Goal: Task Accomplishment & Management: Complete application form

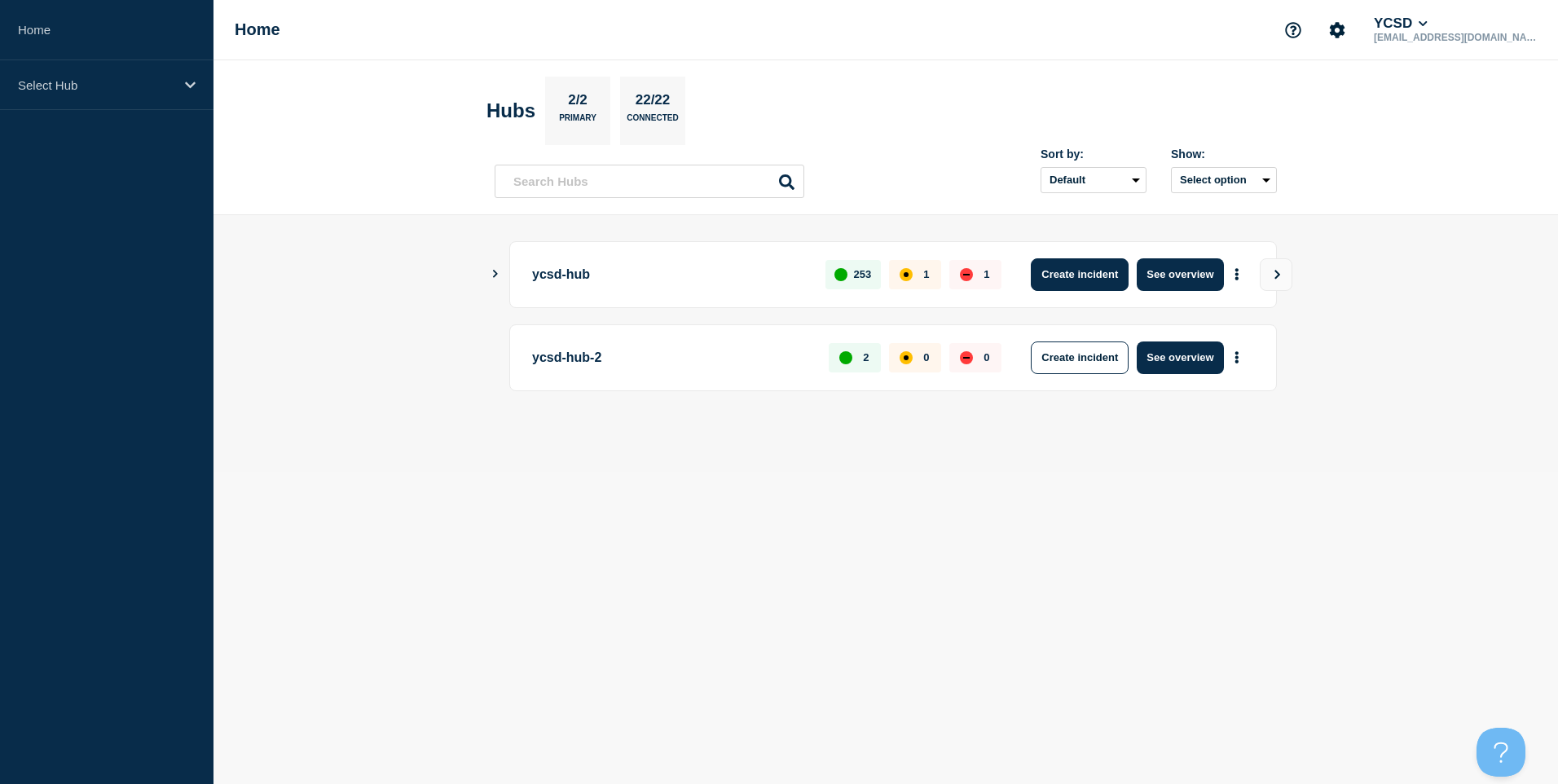
click at [1101, 278] on button "Create incident" at bounding box center [1080, 274] width 98 height 32
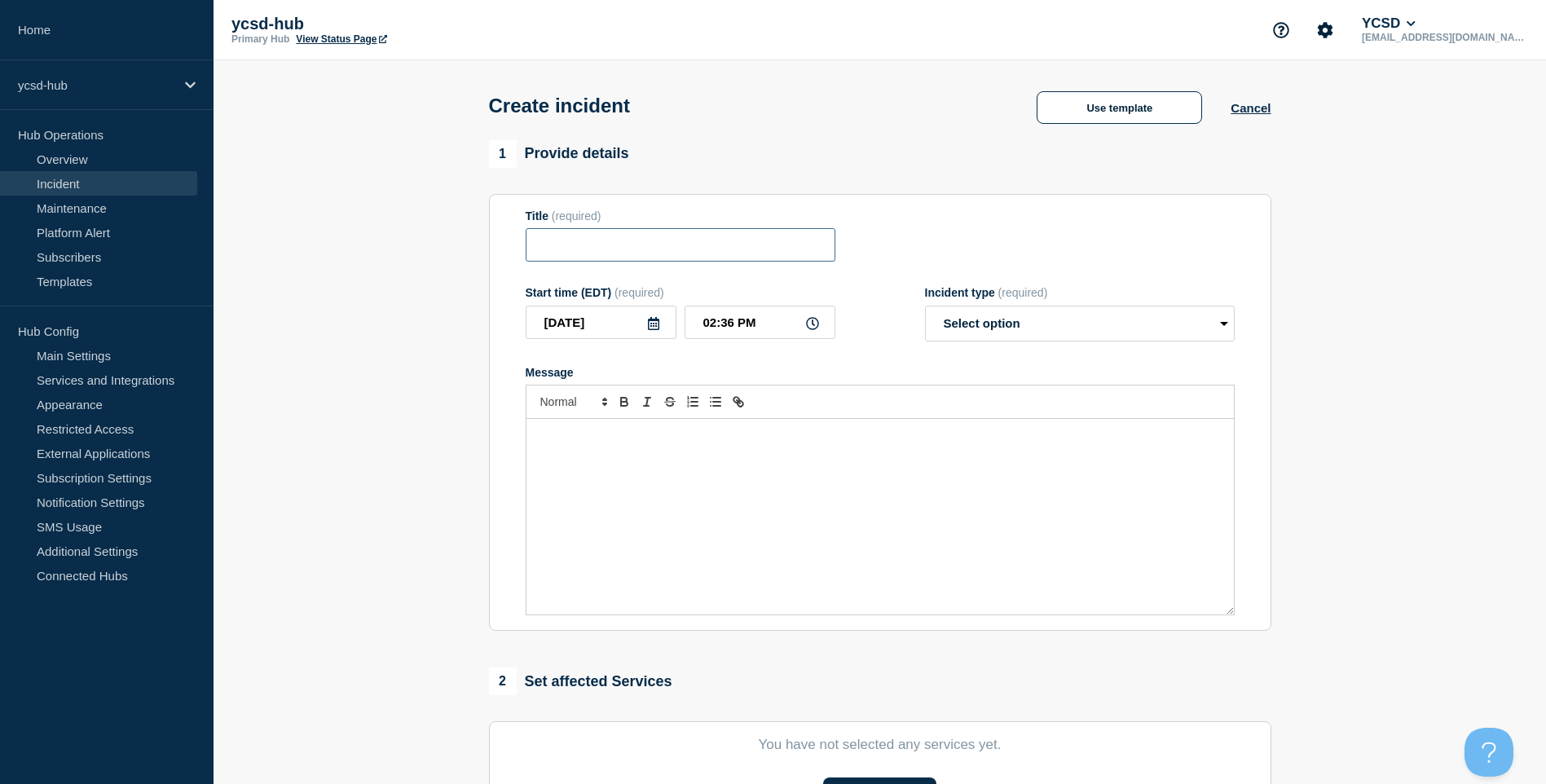
click at [659, 252] on input "Title" at bounding box center [680, 245] width 309 height 33
drag, startPoint x: 729, startPoint y: 229, endPoint x: 724, endPoint y: 241, distance: 13.0
click at [729, 229] on div "Title (required) Microsoft" at bounding box center [680, 235] width 309 height 53
click at [723, 249] on input "Microsoft" at bounding box center [680, 245] width 309 height 33
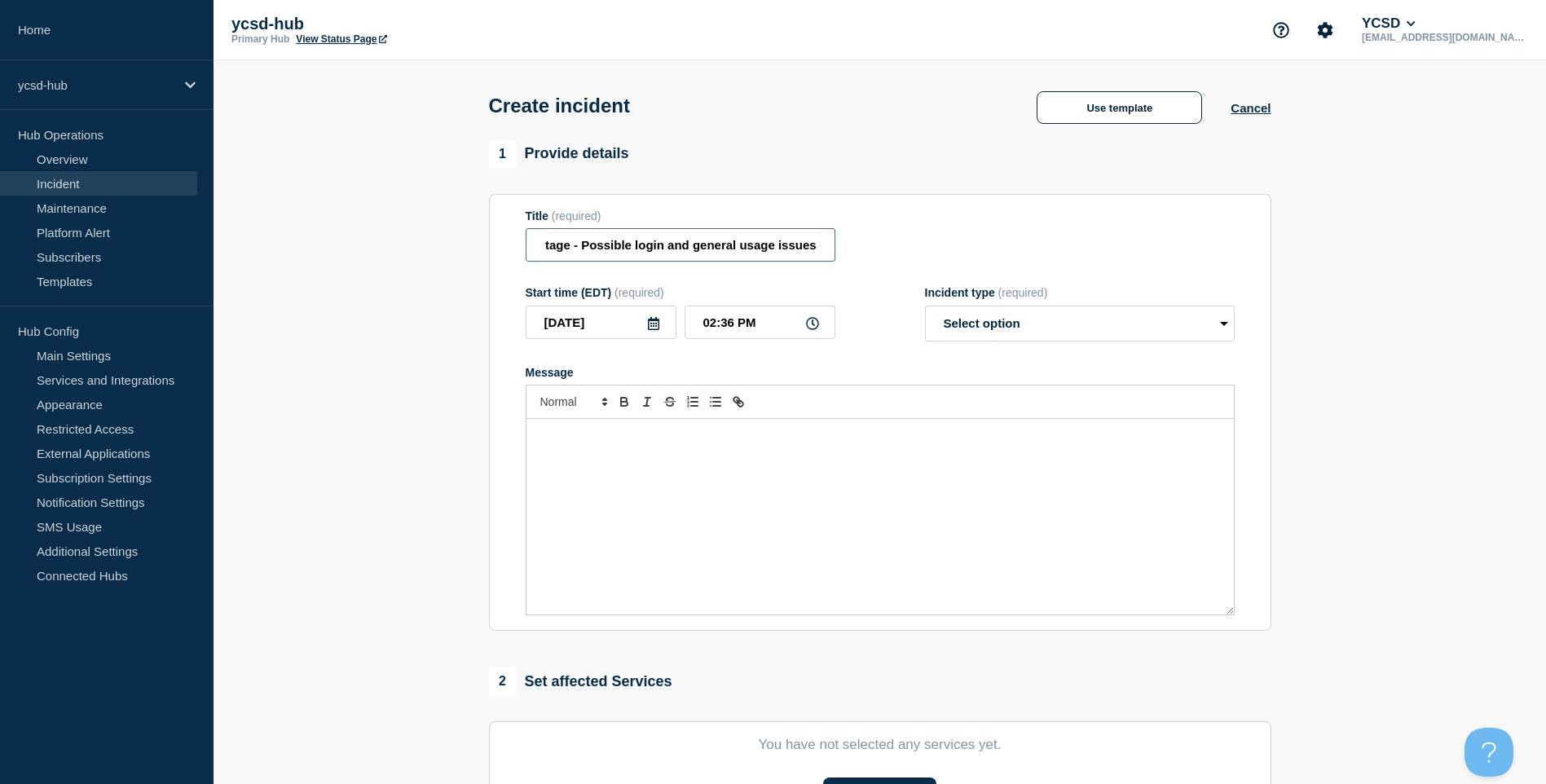
type input "Microsoft General Outage - Possible login and general usage issues"
click at [1038, 341] on select "Select option Investigating Identified Monitoring" at bounding box center [1079, 323] width 309 height 36
select select "monitoring"
click at [925, 308] on select "Select option Investigating Identified Monitoring" at bounding box center [1079, 323] width 309 height 36
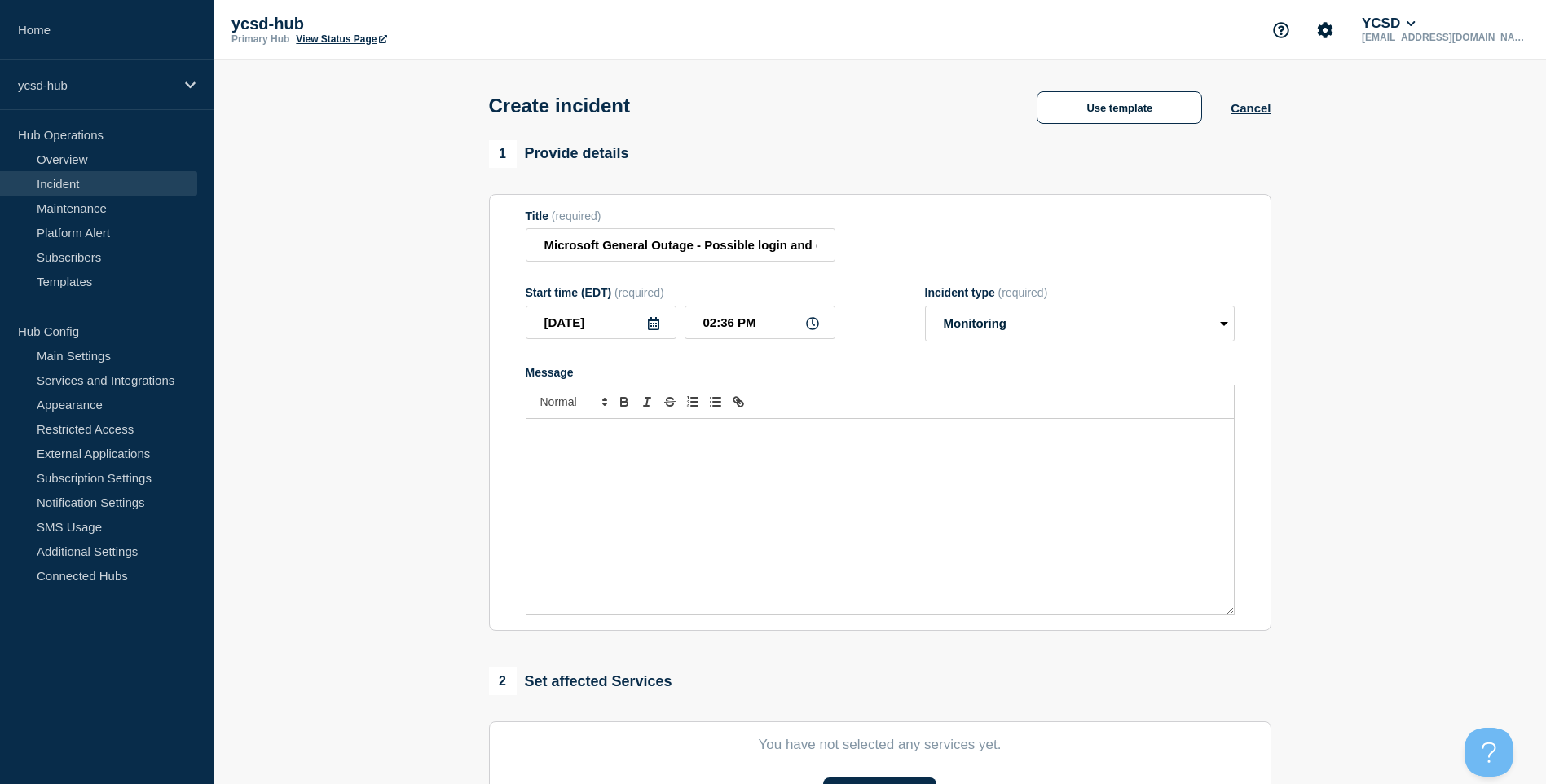
click at [771, 500] on div "Message" at bounding box center [880, 517] width 708 height 195
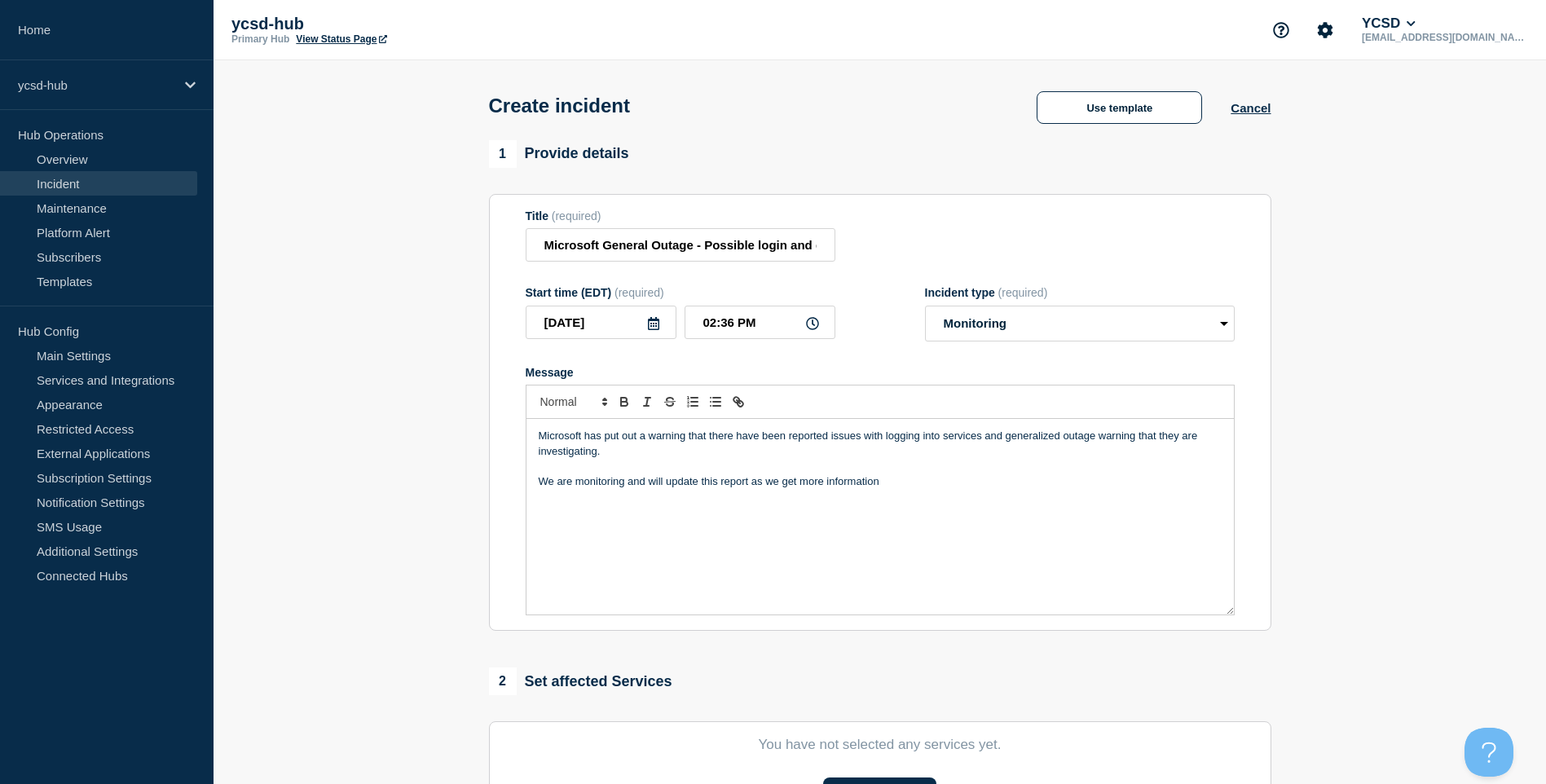
click at [994, 439] on p "Microsoft has put out a warning that there have been reported issues with loggi…" at bounding box center [880, 443] width 683 height 30
click at [980, 440] on p "Microsoft has put out a warning that there have been reported issues with loggi…" at bounding box center [880, 443] width 683 height 30
click at [920, 473] on p "Message" at bounding box center [880, 465] width 683 height 15
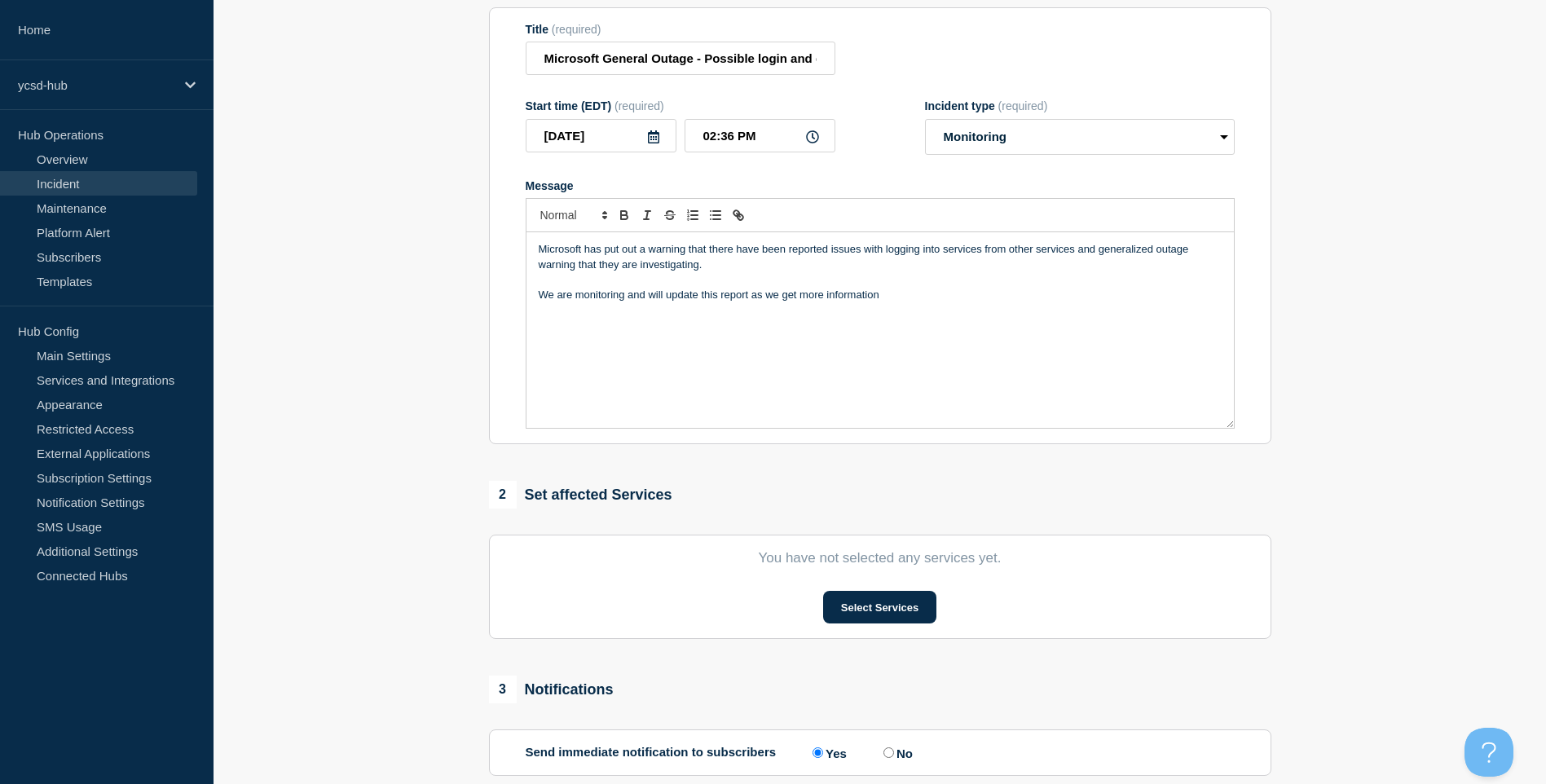
scroll to position [358, 0]
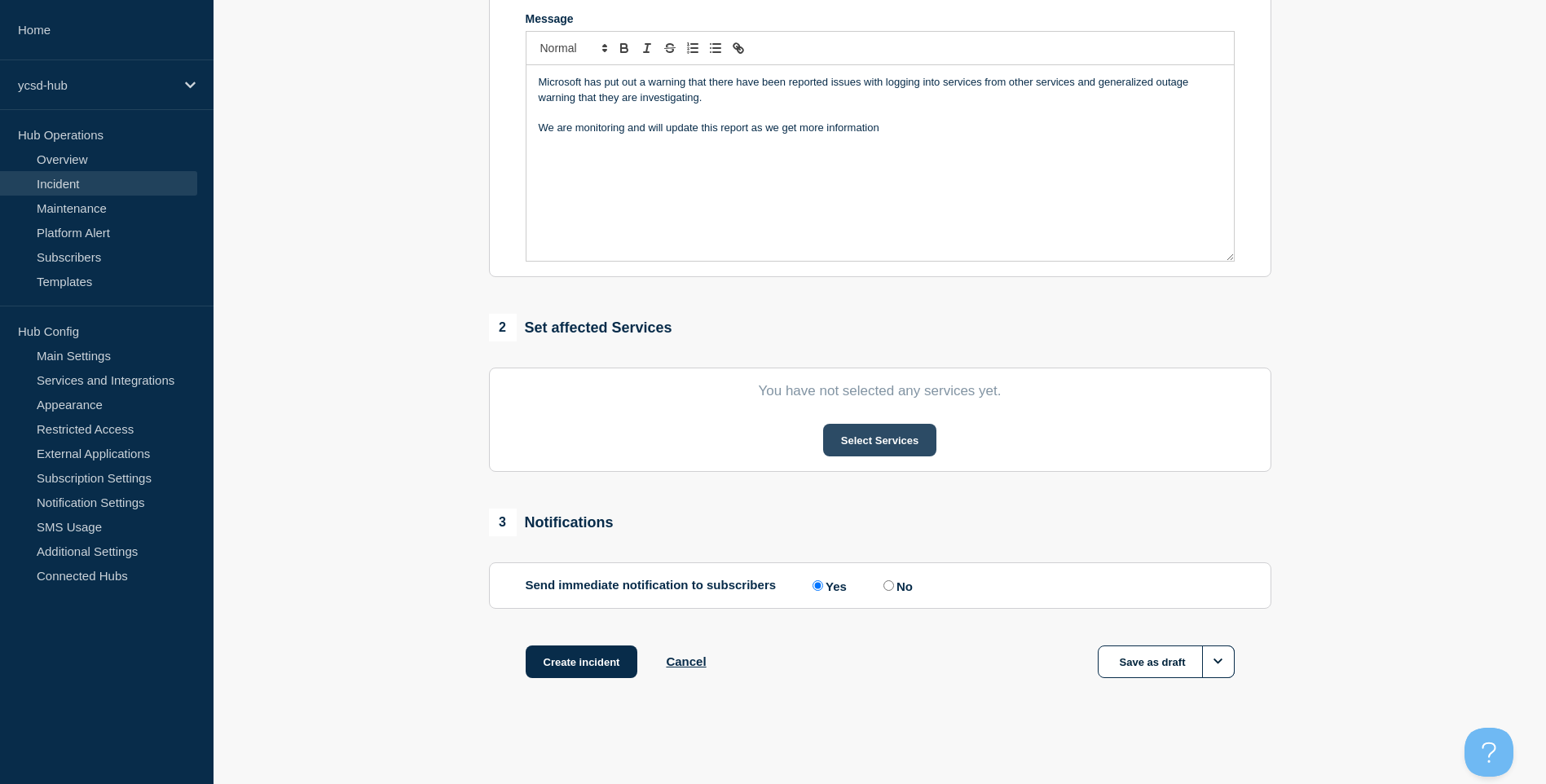
click at [869, 446] on button "Select Services" at bounding box center [879, 439] width 113 height 32
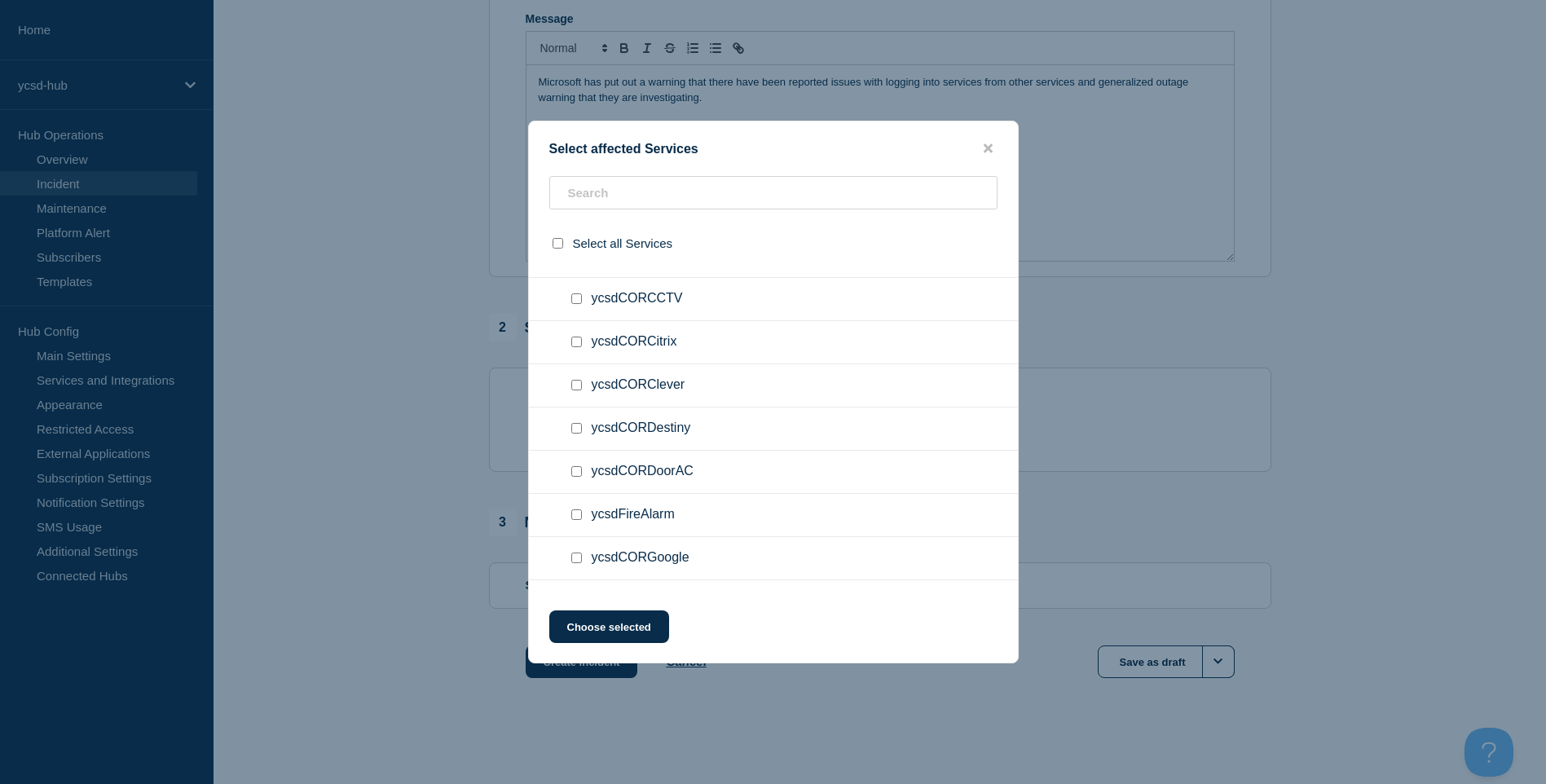
scroll to position [326, 0]
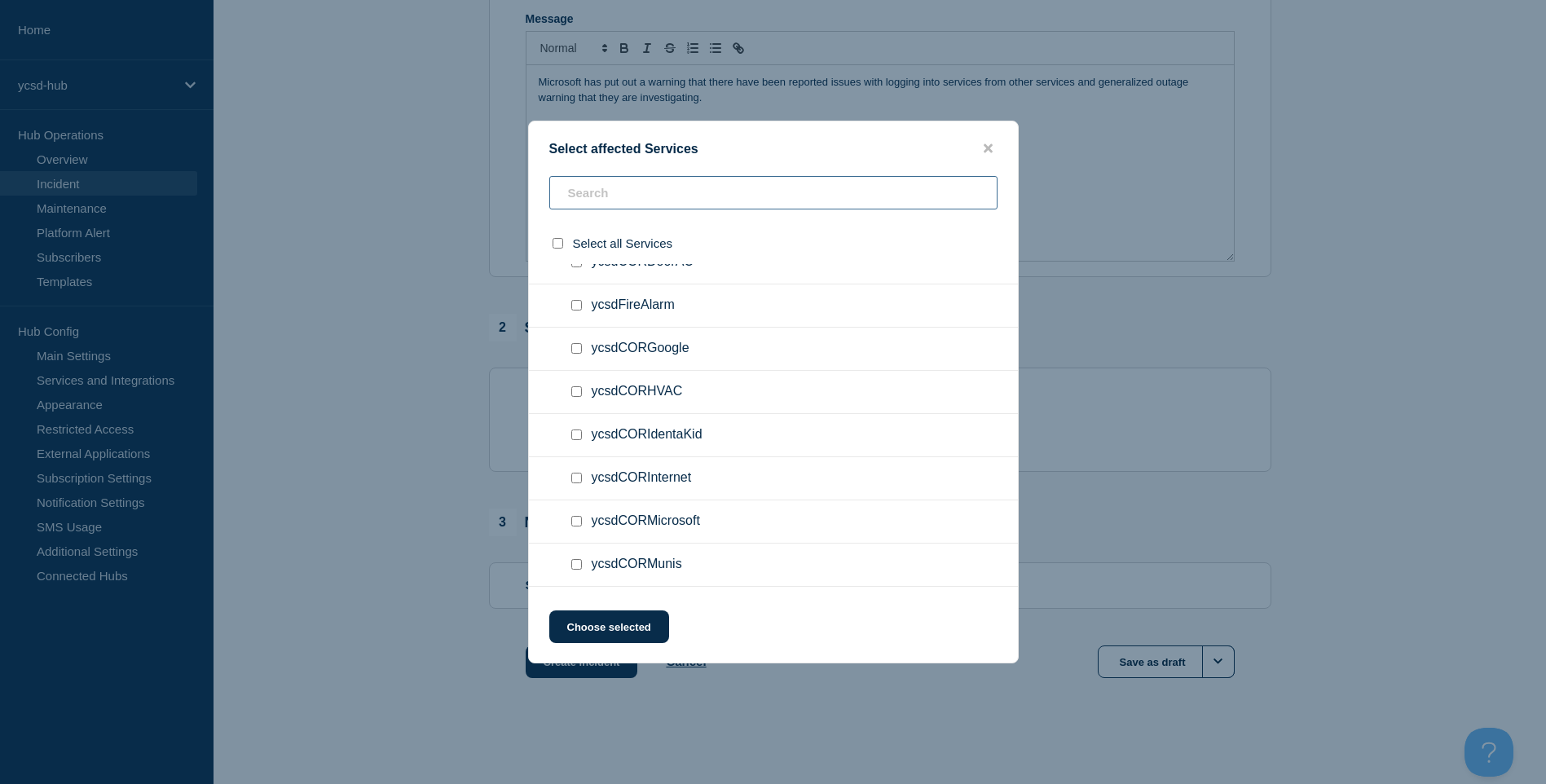
click at [709, 202] on input "text" at bounding box center [773, 193] width 448 height 33
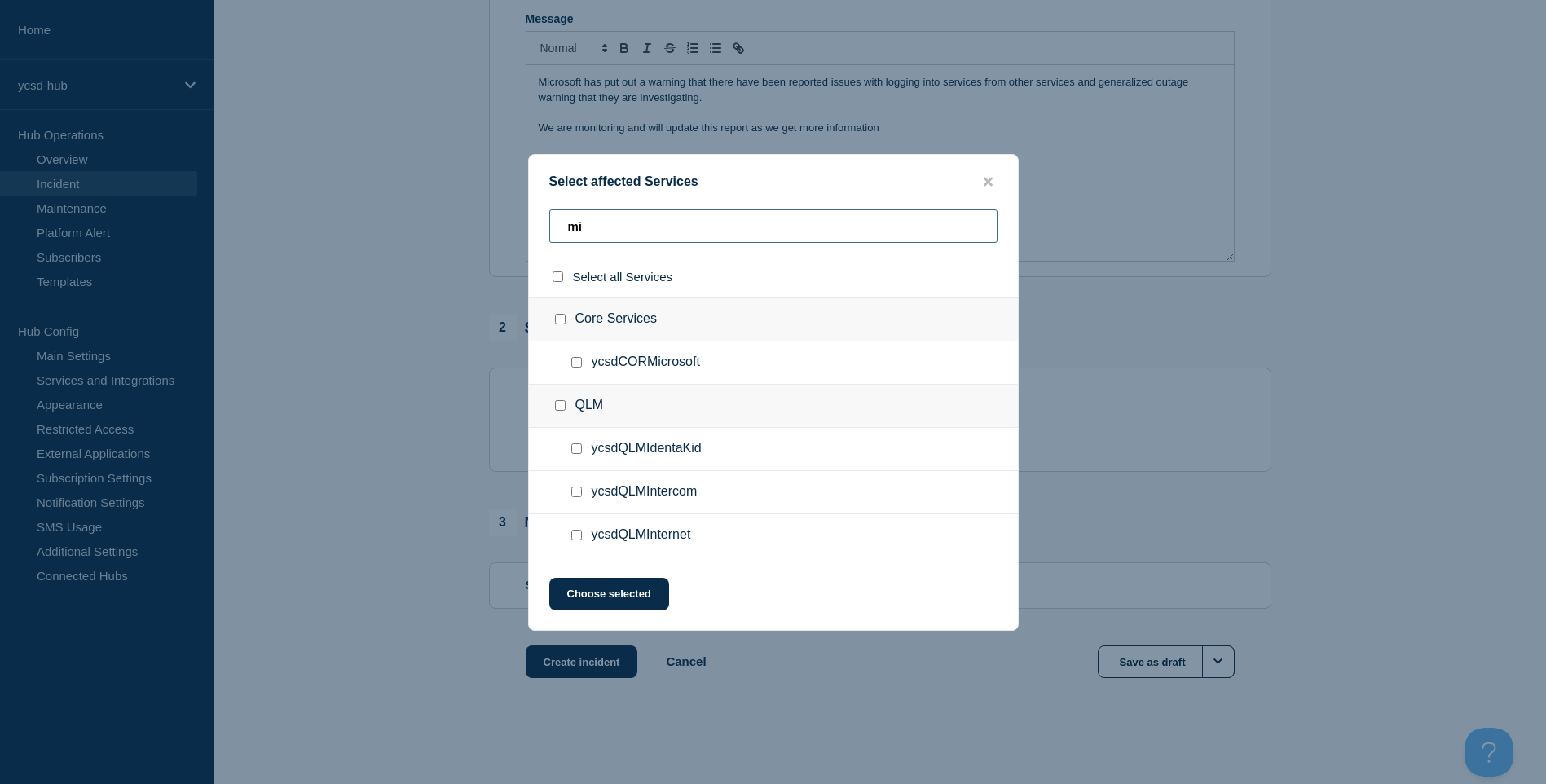
scroll to position [0, 0]
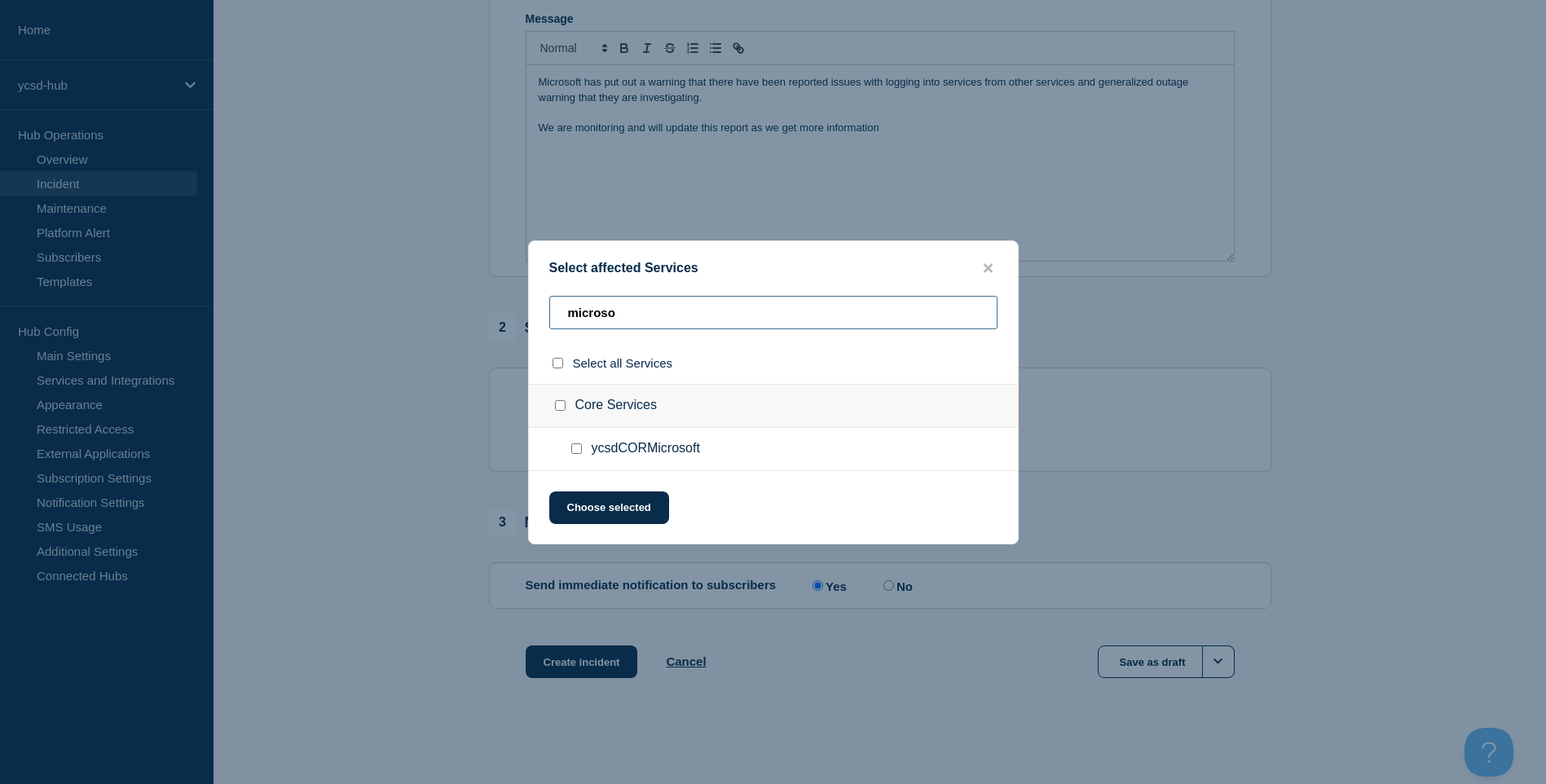
type input "microso"
click at [579, 456] on div at bounding box center [580, 449] width 24 height 17
click at [573, 446] on input "ycsdCORMicrosoft checkbox" at bounding box center [577, 449] width 10 height 10
checkbox input "true"
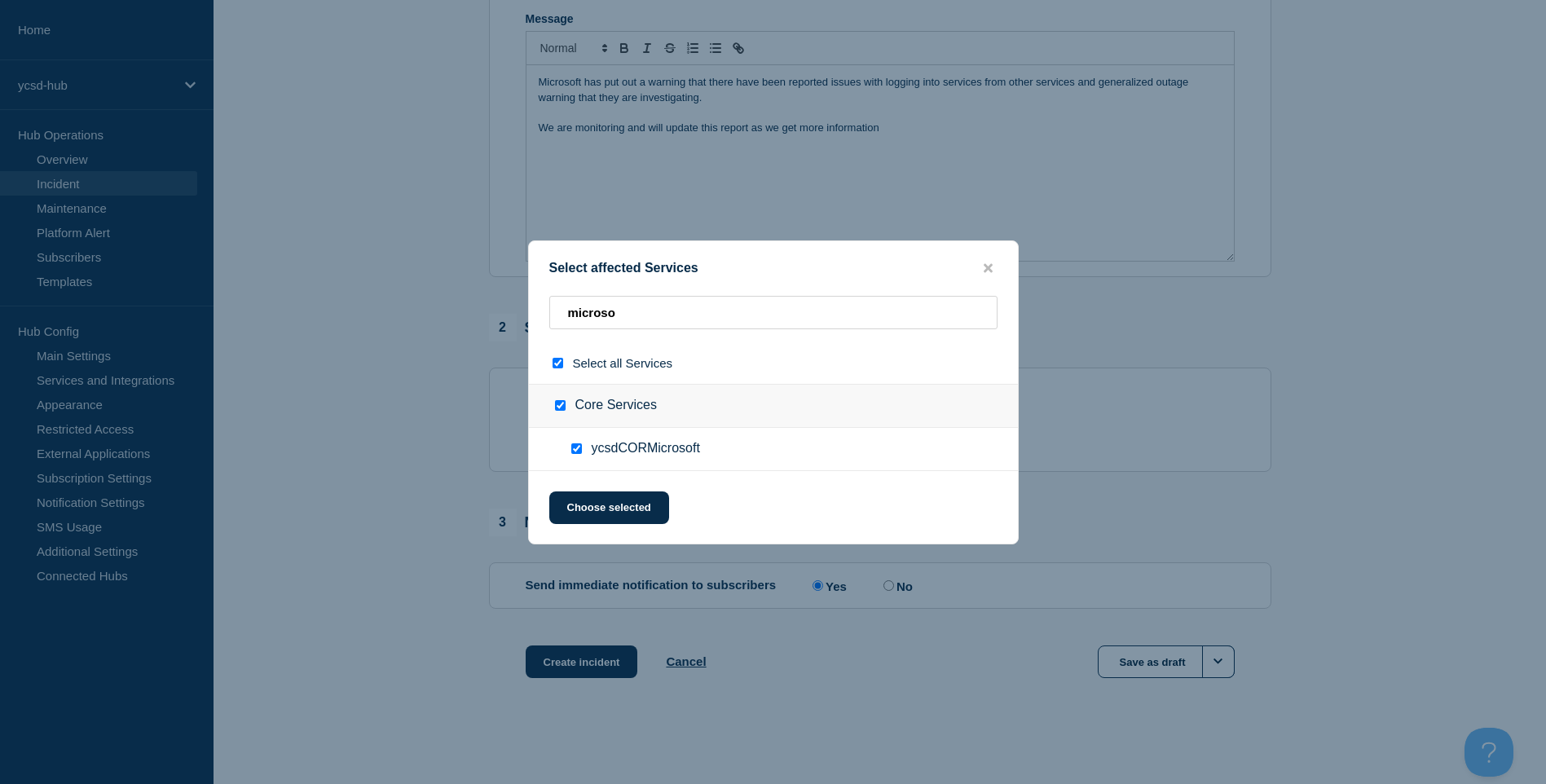
checkbox input "true"
click at [612, 515] on button "Choose selected" at bounding box center [608, 507] width 119 height 32
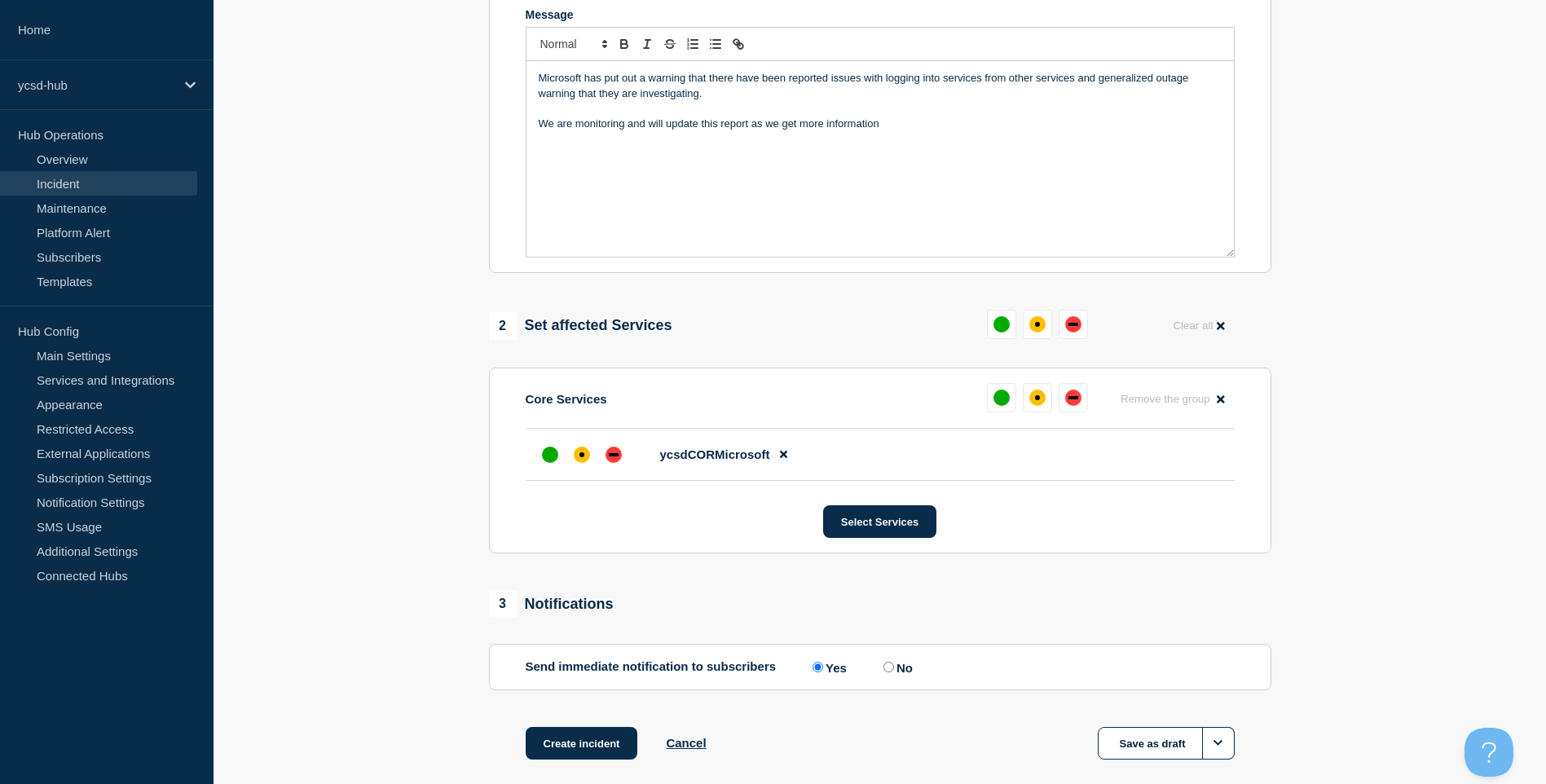
click at [584, 477] on li "ycsdCORMicrosoft" at bounding box center [880, 455] width 709 height 52
click at [580, 453] on div "affected" at bounding box center [581, 454] width 17 height 17
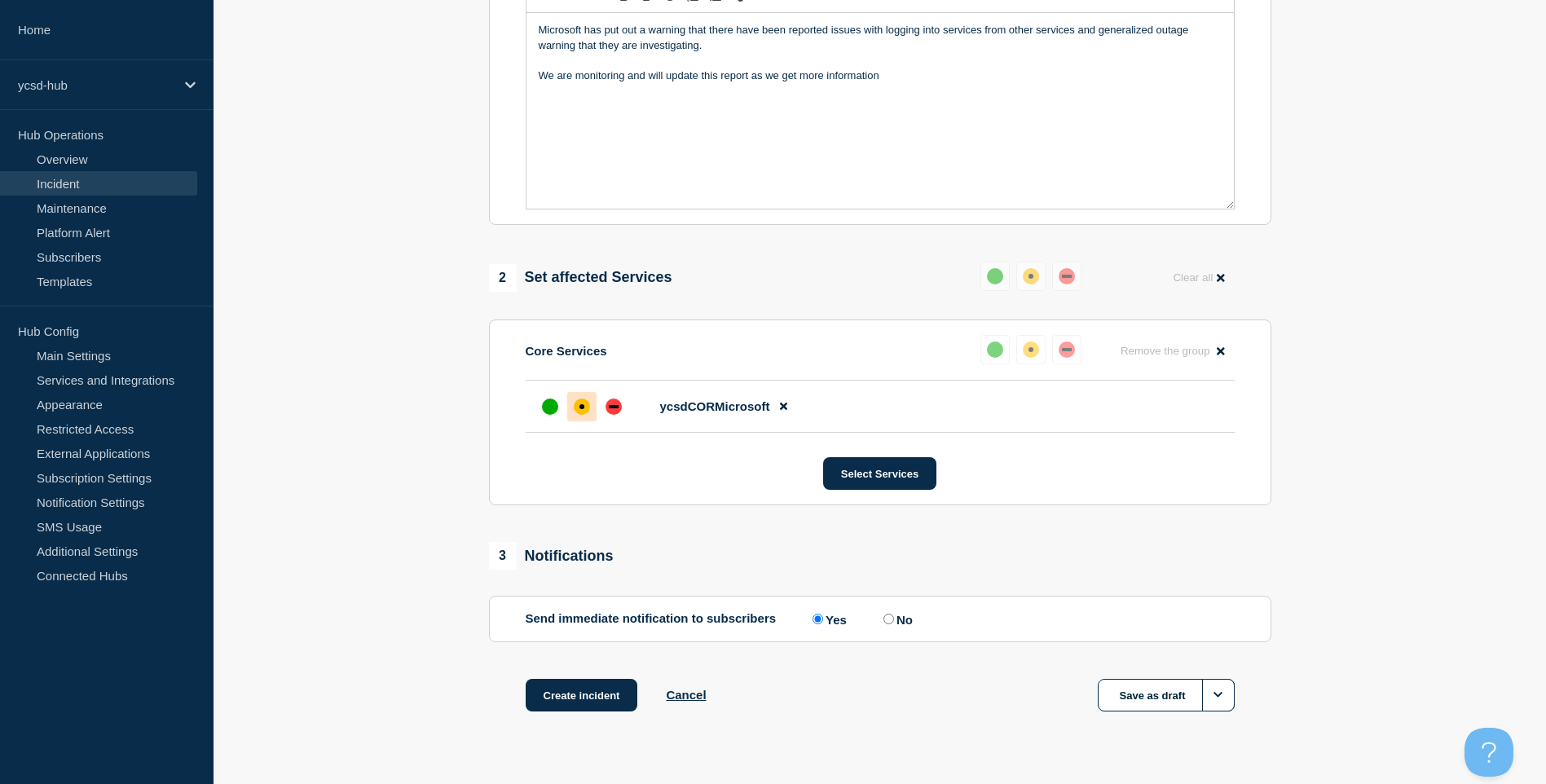
scroll to position [443, 0]
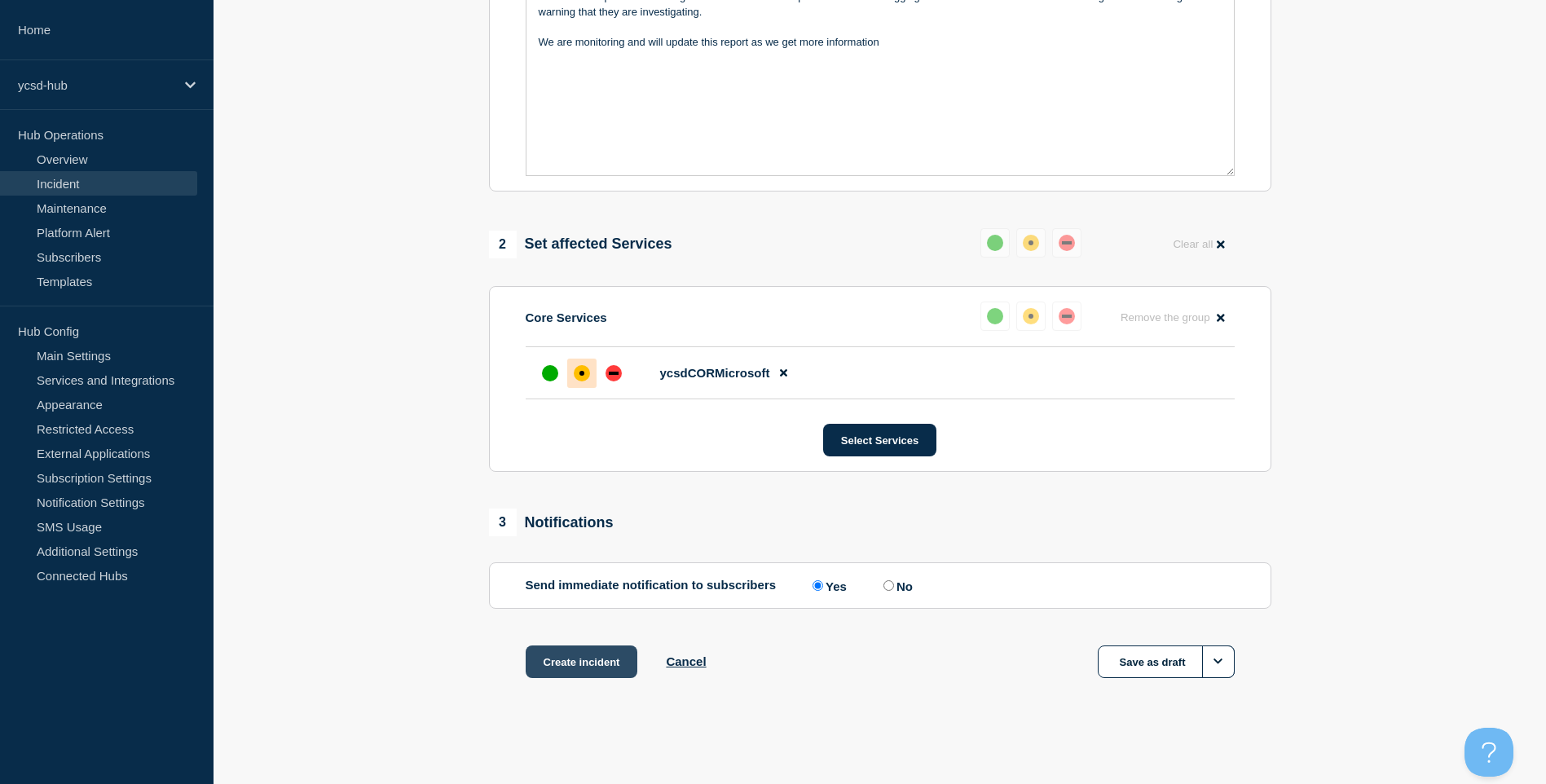
click at [551, 667] on button "Create incident" at bounding box center [581, 661] width 112 height 32
